Goal: Communication & Community: Answer question/provide support

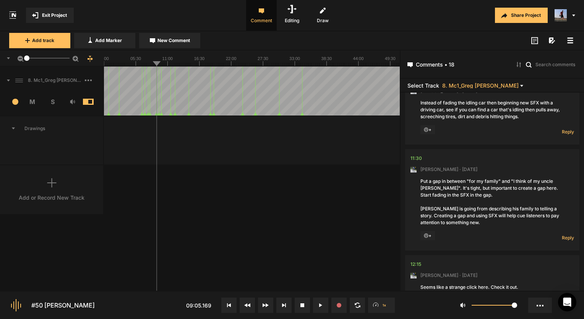
scroll to position [611, 0]
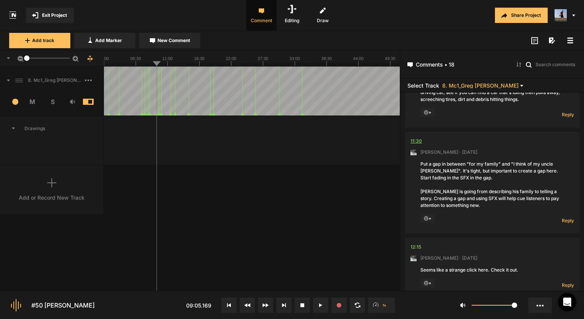
click at [414, 138] on div "11:30" at bounding box center [415, 141] width 11 height 8
click at [413, 141] on div "11:30" at bounding box center [415, 141] width 11 height 8
click at [326, 306] on button at bounding box center [320, 304] width 15 height 15
click at [563, 216] on div "Reply Hide Replies" at bounding box center [558, 219] width 31 height 10
click at [562, 220] on span "Reply" at bounding box center [568, 220] width 12 height 6
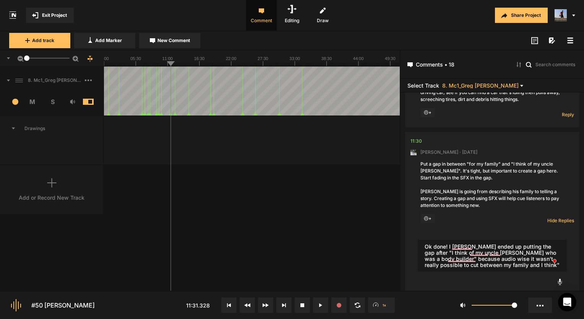
click at [484, 264] on textarea "Ok done! I [PERSON_NAME] ended up putting the gap after "I think of my uncle [P…" at bounding box center [492, 256] width 149 height 32
click at [471, 265] on textarea "Ok done! I [PERSON_NAME] ended up putting the gap after "I think of my uncle [P…" at bounding box center [492, 256] width 149 height 32
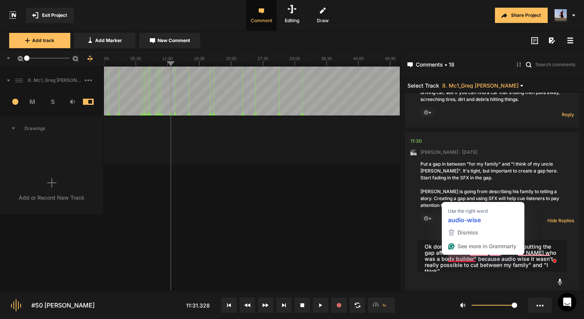
click at [448, 263] on textarea "Ok done! I [PERSON_NAME] ended up putting the gap after "I think of my uncle [P…" at bounding box center [492, 256] width 149 height 32
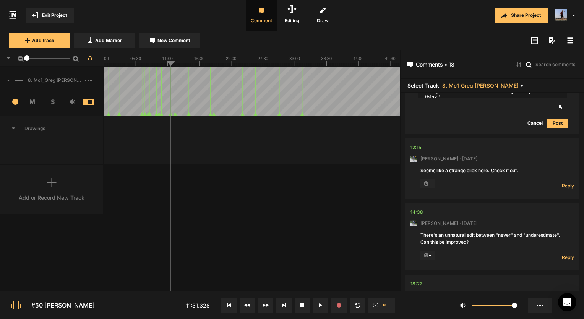
scroll to position [764, 0]
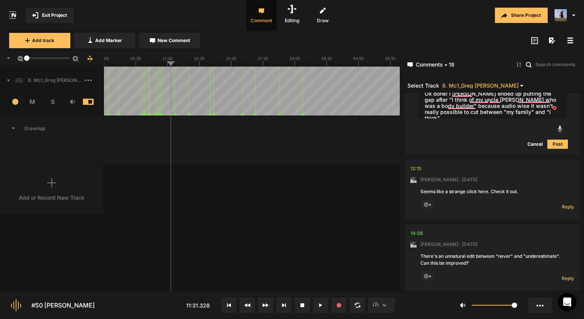
type textarea "Ok done! I [PERSON_NAME] ended up putting the gap after "I think of my uncle [P…"
click at [551, 143] on button "Post" at bounding box center [557, 143] width 21 height 9
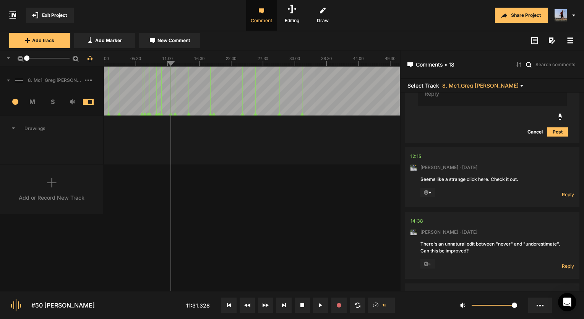
click at [408, 158] on nt-comment-thread "12:15 [PERSON_NAME] · [DATE] Seems like a strange click here. Check it out. + R…" at bounding box center [492, 179] width 174 height 65
click at [416, 155] on div "12:15" at bounding box center [415, 156] width 11 height 8
click at [415, 155] on div "12:15" at bounding box center [415, 156] width 11 height 8
click at [419, 155] on div "12:15" at bounding box center [415, 156] width 11 height 8
drag, startPoint x: 371, startPoint y: 283, endPoint x: 403, endPoint y: 193, distance: 95.8
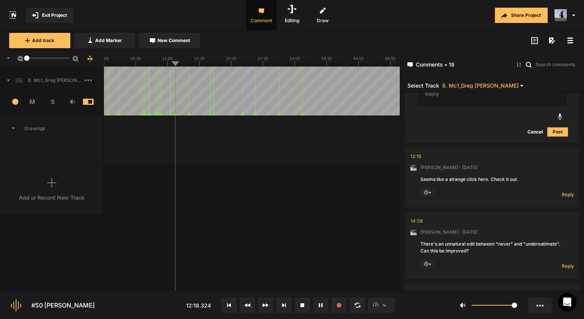
click at [403, 193] on div "00:46 [PERSON_NAME] · [DATE] [PERSON_NAME] is cut off here. Is there more tease…" at bounding box center [491, 191] width 183 height 198
click at [173, 63] on line at bounding box center [173, 64] width 0 height 3
click at [174, 65] on line at bounding box center [174, 64] width 0 height 3
drag, startPoint x: 26, startPoint y: 57, endPoint x: 78, endPoint y: 65, distance: 52.5
click at [53, 61] on mat-slider "31.2" at bounding box center [48, 58] width 49 height 18
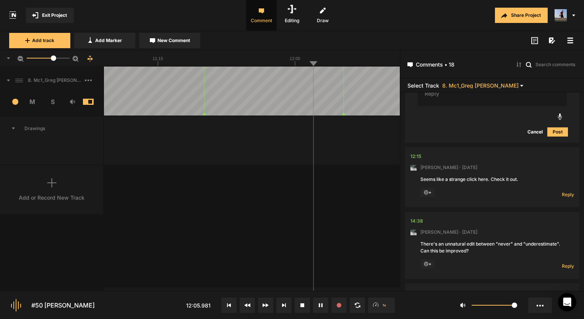
click at [563, 191] on span "Reply" at bounding box center [568, 194] width 12 height 6
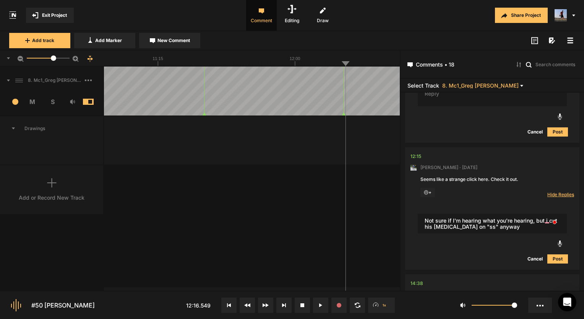
type textarea "Not sure if I'm hearing what you're hearing, but i cut his [MEDICAL_DATA] on "s…"
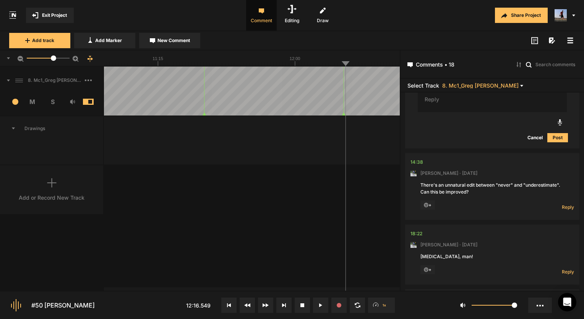
scroll to position [1015, 0]
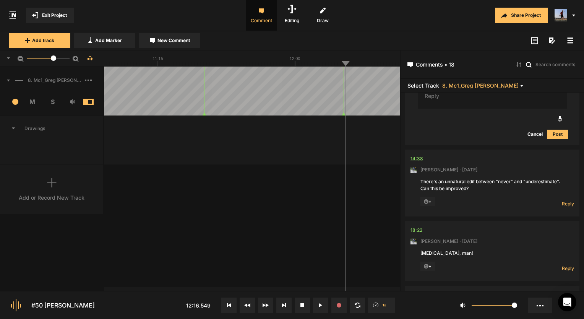
click at [419, 158] on div "14:38" at bounding box center [416, 159] width 13 height 8
click at [413, 153] on nt-comment "14:38 [PERSON_NAME] · [DATE] There's an unnatural edit between "never" and "und…" at bounding box center [492, 182] width 164 height 67
click at [413, 157] on div "14:38" at bounding box center [416, 159] width 13 height 8
click at [318, 303] on button at bounding box center [320, 304] width 15 height 15
click at [562, 200] on span "Reply" at bounding box center [568, 203] width 12 height 6
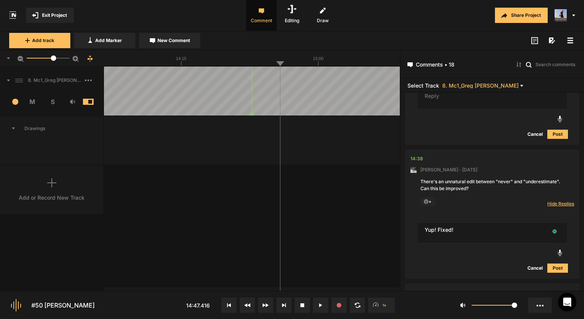
type textarea "Yup! Fixed!"
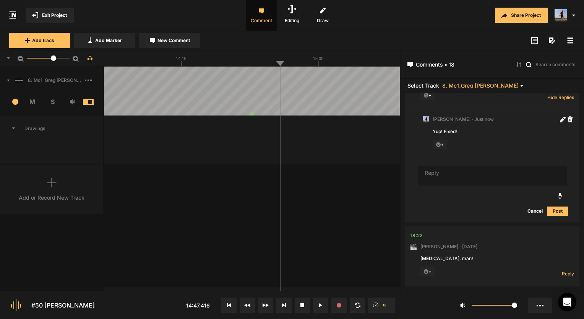
scroll to position [1235, 0]
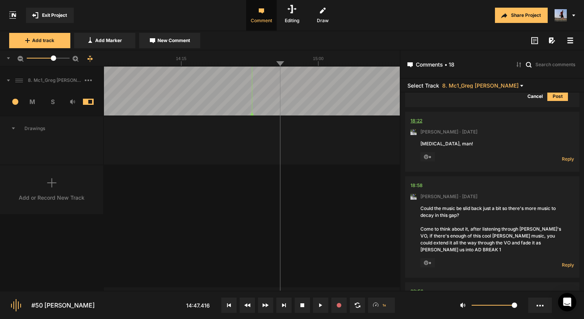
click at [416, 118] on div "18:22" at bounding box center [416, 121] width 12 height 8
click at [319, 304] on icon at bounding box center [319, 305] width 1 height 4
click at [323, 303] on button at bounding box center [320, 304] width 15 height 15
click at [563, 160] on span "Reply" at bounding box center [568, 158] width 12 height 6
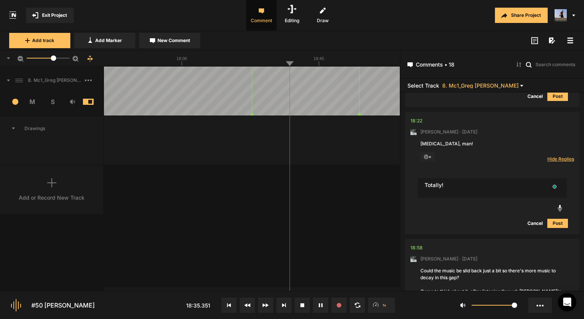
type textarea "Totally!"
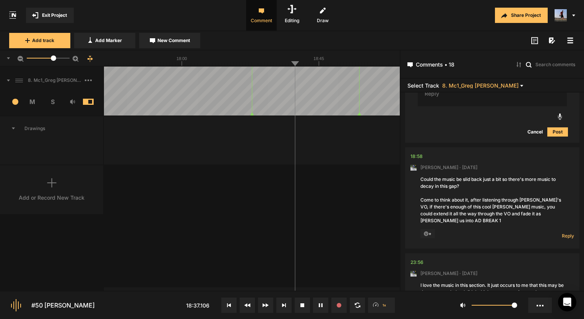
scroll to position [1388, 0]
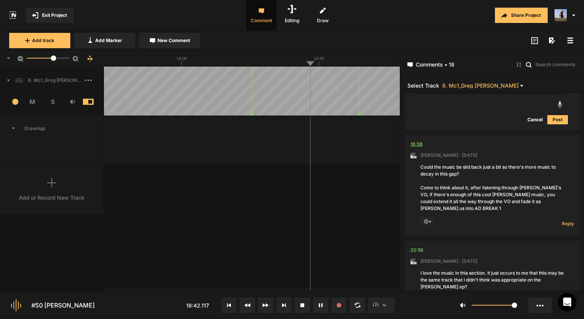
click at [417, 142] on div "18:58" at bounding box center [416, 144] width 12 height 8
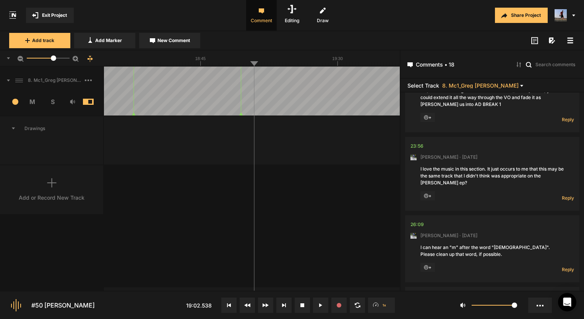
scroll to position [1503, 0]
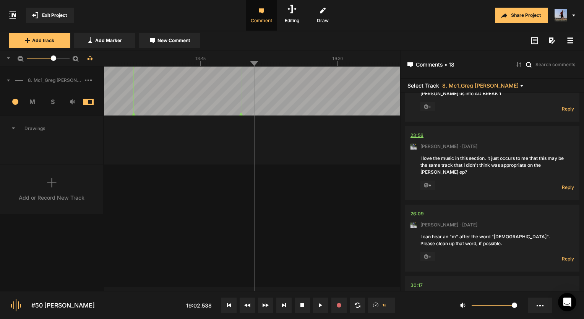
click at [422, 131] on div "23:56" at bounding box center [416, 135] width 13 height 8
click at [564, 187] on span "Reply" at bounding box center [568, 187] width 12 height 6
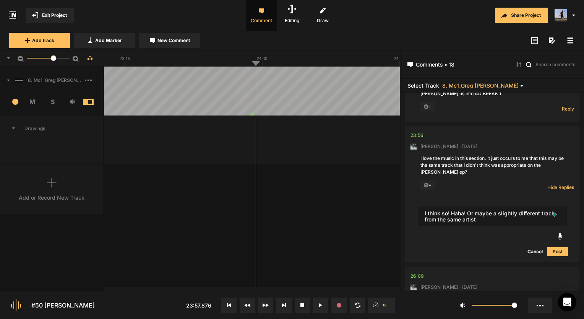
type textarea "I think so! Haha! Or maybe a slightly different track from the same artist"
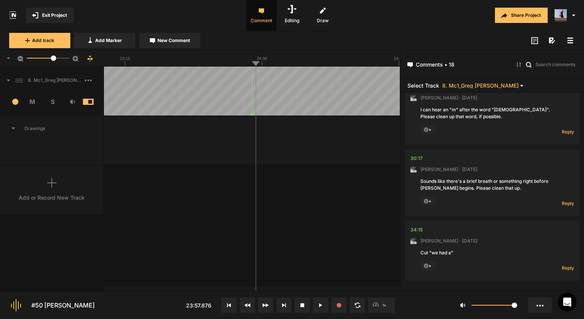
scroll to position [1710, 0]
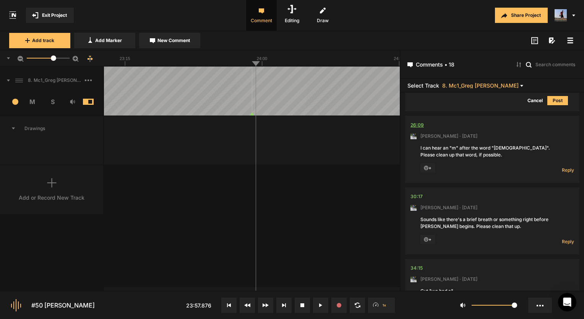
click at [417, 124] on div "26:09" at bounding box center [416, 125] width 13 height 8
click at [563, 168] on span "Reply" at bounding box center [568, 170] width 12 height 6
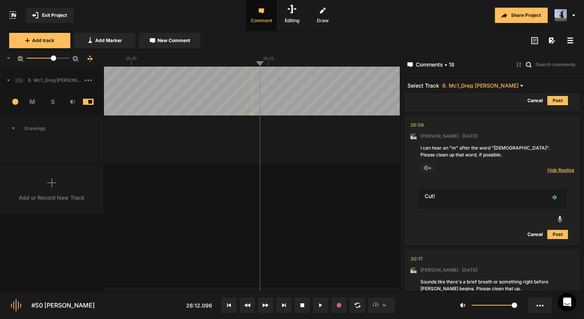
type textarea "Cut!"
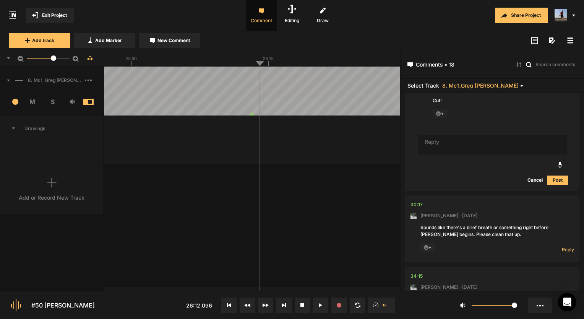
scroll to position [1825, 0]
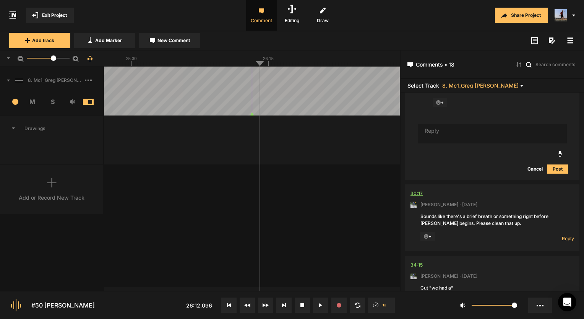
click at [414, 189] on div "30:17" at bounding box center [416, 193] width 12 height 8
click at [562, 235] on span "Reply" at bounding box center [568, 238] width 12 height 6
type textarea "Fixed up a bit!"
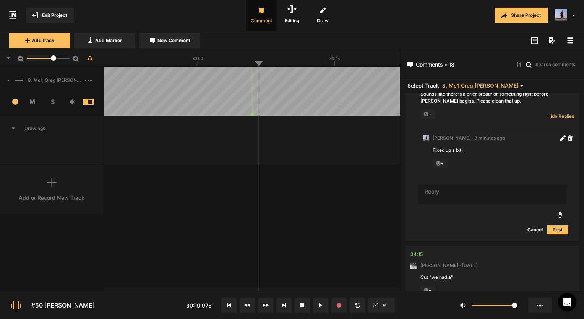
scroll to position [1971, 0]
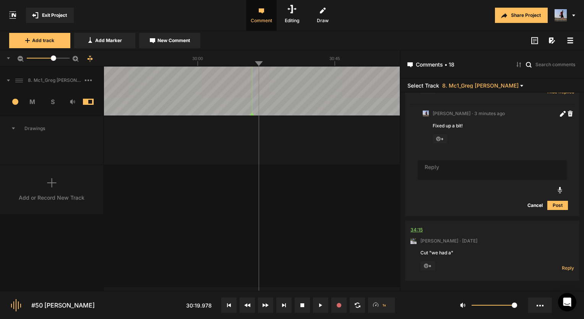
click at [415, 229] on div "34:15" at bounding box center [416, 230] width 12 height 8
click at [319, 305] on icon at bounding box center [319, 305] width 1 height 4
click at [562, 268] on span "Reply" at bounding box center [568, 267] width 12 height 6
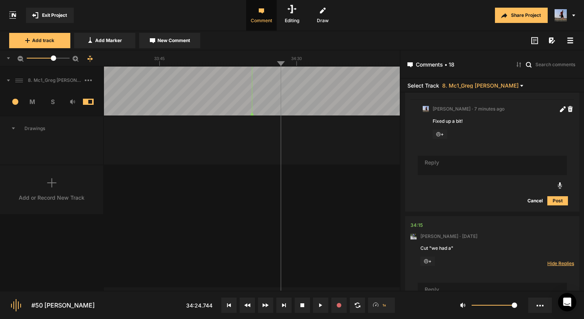
scroll to position [1976, 0]
type textarea "Cut!"
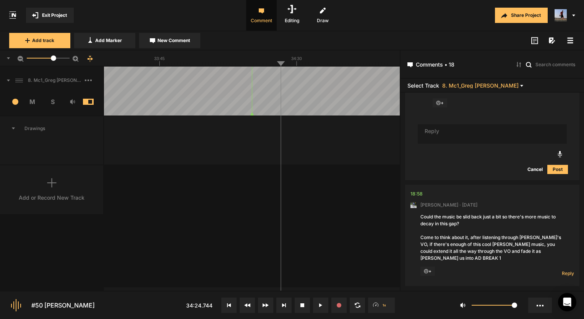
scroll to position [1071, 0]
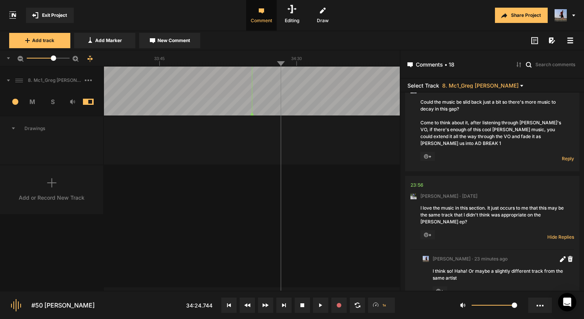
scroll to position [1377, 0]
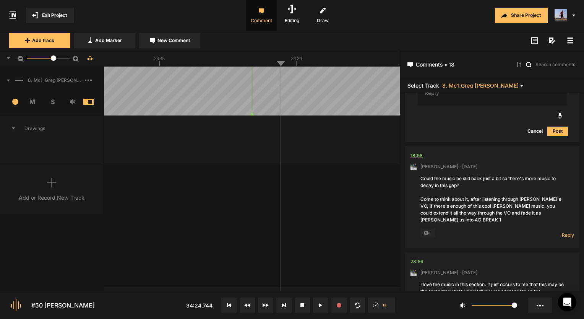
click at [414, 152] on div "18:58" at bounding box center [416, 156] width 12 height 8
click at [562, 232] on span "Reply" at bounding box center [568, 235] width 12 height 6
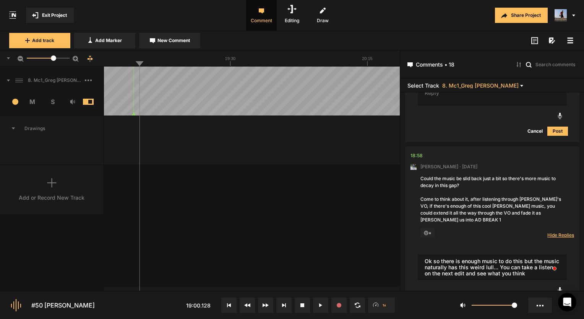
type textarea "Ok so there is enough music to do this but the music naturally has this weird l…"
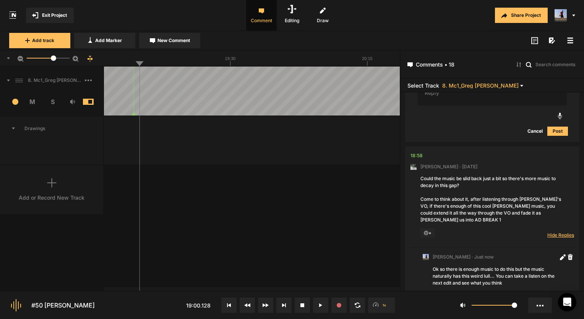
scroll to position [1452, 0]
